Goal: Task Accomplishment & Management: Manage account settings

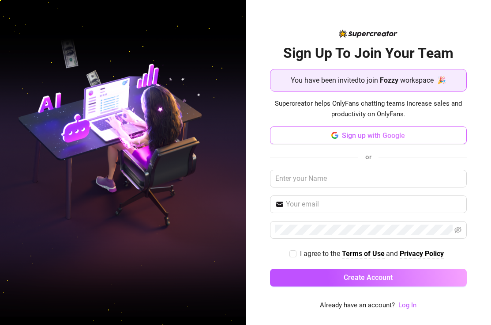
click at [340, 137] on button "Sign up with Google" at bounding box center [368, 135] width 197 height 18
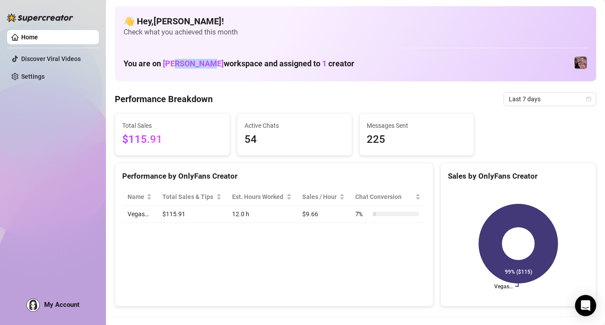
drag, startPoint x: 176, startPoint y: 61, endPoint x: 202, endPoint y: 61, distance: 26.5
click at [202, 61] on span "[PERSON_NAME]" at bounding box center [193, 63] width 61 height 9
click at [287, 73] on div "👋 Hey, [PERSON_NAME] rurac ! Check what you achieved this month You are on [PER…" at bounding box center [356, 43] width 482 height 75
click at [132, 209] on td "Vegas…" at bounding box center [139, 213] width 35 height 17
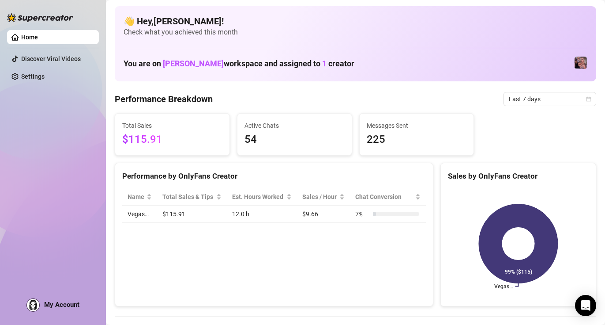
click at [132, 212] on td "Vegas…" at bounding box center [139, 213] width 35 height 17
click at [140, 216] on td "Vegas…" at bounding box center [139, 213] width 35 height 17
click at [161, 214] on td "$115.91" at bounding box center [192, 213] width 70 height 17
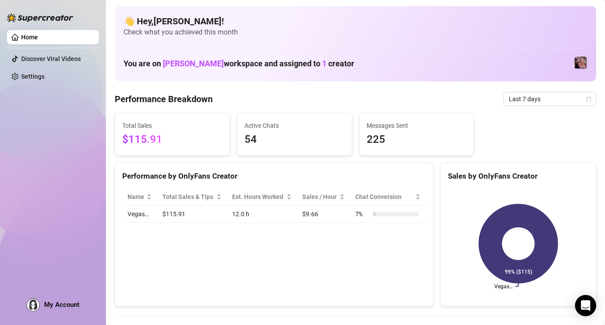
click at [260, 136] on span "54" at bounding box center [295, 139] width 100 height 17
click at [395, 134] on span "225" at bounding box center [417, 139] width 100 height 17
click at [186, 66] on span "[PERSON_NAME]" at bounding box center [193, 63] width 61 height 9
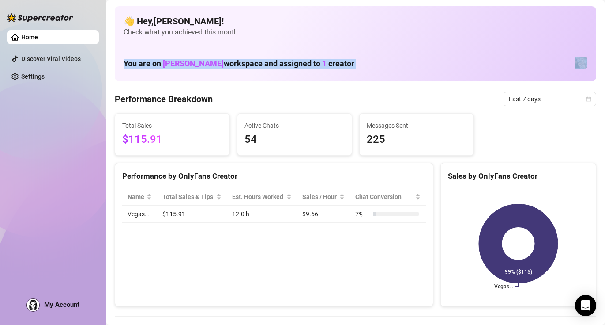
click at [186, 66] on span "[PERSON_NAME]" at bounding box center [193, 63] width 61 height 9
click at [197, 66] on span "[PERSON_NAME]" at bounding box center [193, 63] width 61 height 9
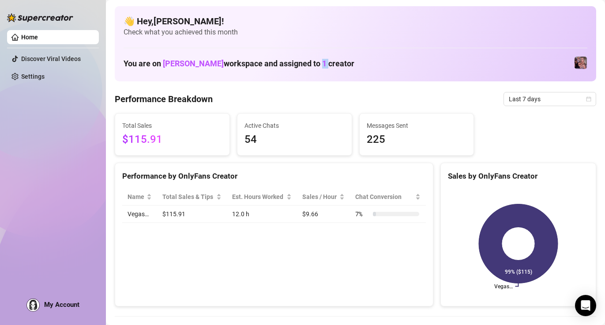
drag, startPoint x: 321, startPoint y: 63, endPoint x: 331, endPoint y: 63, distance: 9.3
click at [331, 63] on h1 "You are on [PERSON_NAME] workspace and assigned to 1 creator" at bounding box center [239, 64] width 231 height 10
click at [336, 65] on h1 "You are on [PERSON_NAME] workspace and assigned to 1 creator" at bounding box center [239, 64] width 231 height 10
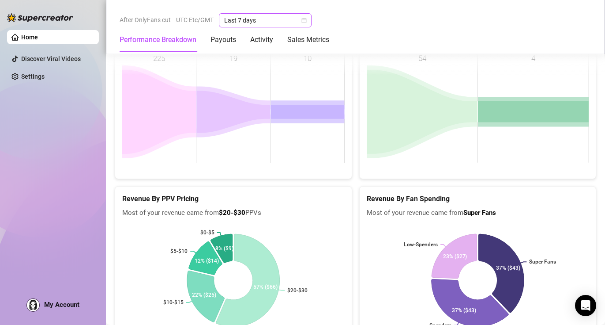
scroll to position [1031, 0]
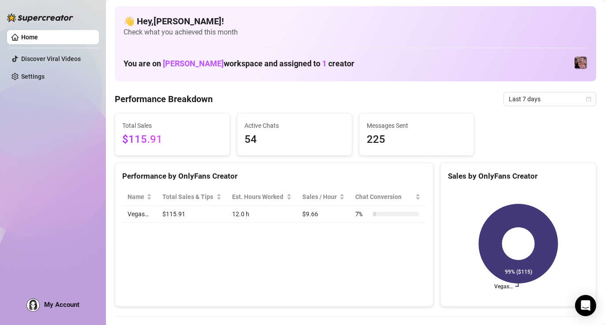
click at [42, 315] on div "Home Discover Viral Videos Settings My Account" at bounding box center [53, 158] width 92 height 317
click at [46, 302] on span "My Account" at bounding box center [61, 304] width 35 height 8
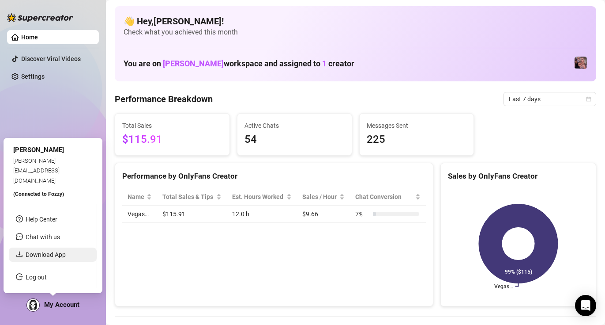
click at [45, 253] on link "Download App" at bounding box center [46, 254] width 40 height 7
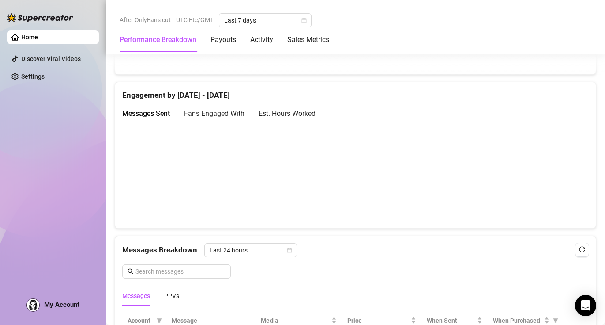
scroll to position [606, 0]
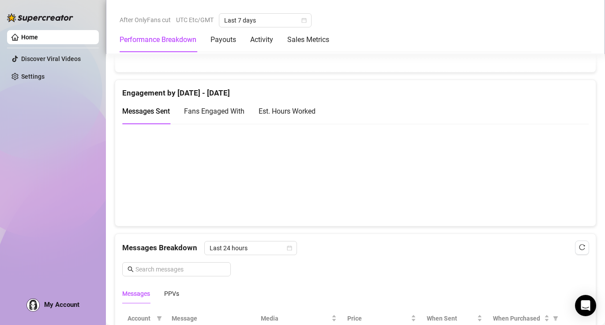
click at [36, 11] on div at bounding box center [40, 13] width 66 height 26
click at [34, 36] on link "Home" at bounding box center [29, 37] width 17 height 7
click at [39, 60] on link "Discover Viral Videos" at bounding box center [51, 58] width 60 height 7
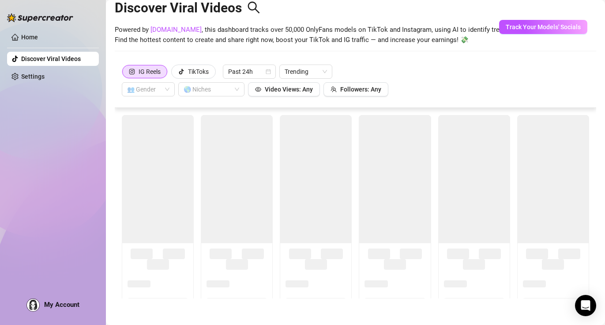
scroll to position [19, 0]
click at [36, 73] on link "Settings" at bounding box center [32, 76] width 23 height 7
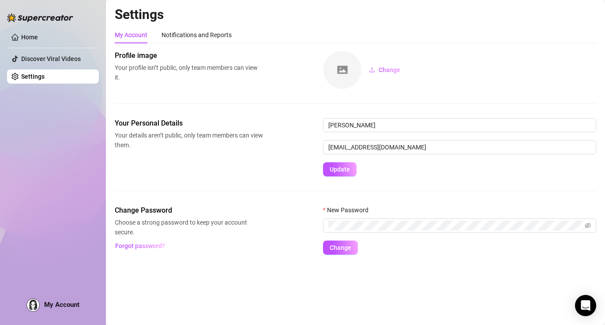
click at [49, 45] on ul "Home Discover Viral Videos Settings" at bounding box center [53, 56] width 92 height 60
click at [38, 34] on link "Home" at bounding box center [29, 37] width 17 height 7
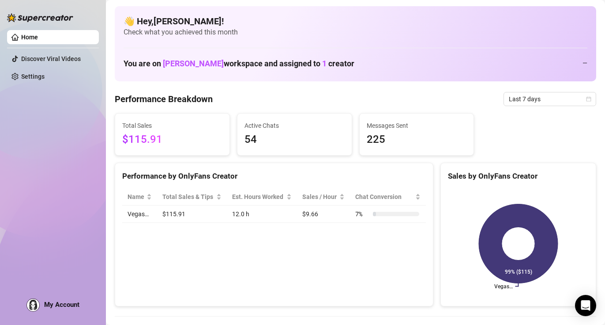
click at [38, 34] on link "Home" at bounding box center [29, 37] width 17 height 7
click at [577, 67] on img at bounding box center [581, 63] width 12 height 12
click at [580, 65] on img at bounding box center [581, 63] width 12 height 12
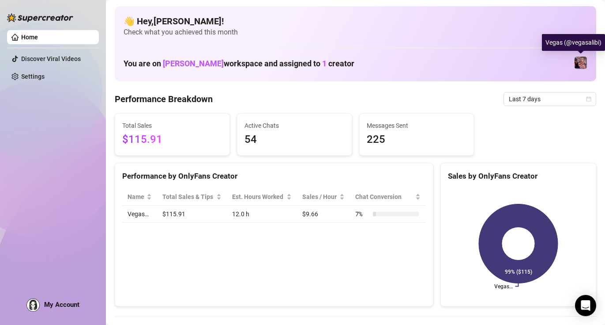
click at [580, 65] on img at bounding box center [581, 63] width 12 height 12
